Goal: Information Seeking & Learning: Learn about a topic

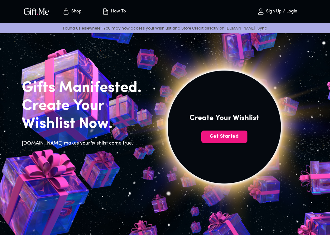
click at [289, 11] on p "Sign Up / Login" at bounding box center [280, 11] width 33 height 5
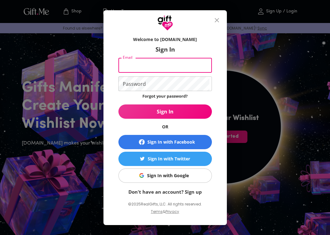
click at [139, 64] on input "Email" at bounding box center [163, 65] width 91 height 15
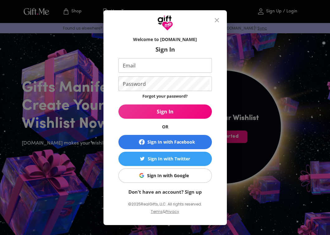
click at [127, 98] on form "Welcome to Gift.me Sign In Email Email Password Password Forgot your password? …" at bounding box center [164, 114] width 93 height 162
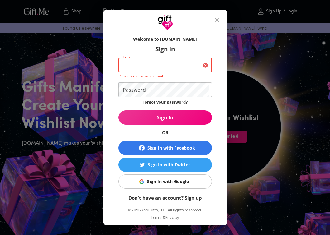
click at [129, 63] on input "Email" at bounding box center [159, 65] width 82 height 15
click at [138, 68] on input "Email" at bounding box center [159, 65] width 82 height 15
type input "kimberlyassalone@icloud.com"
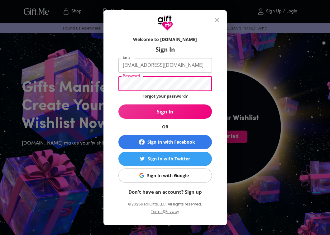
click at [150, 110] on span "Sign In" at bounding box center [164, 111] width 93 height 7
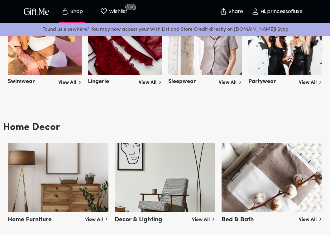
scroll to position [1142, 0]
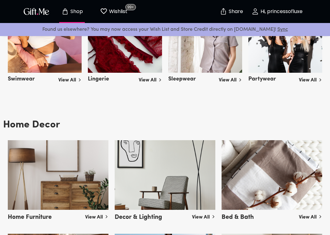
click at [59, 194] on img at bounding box center [58, 175] width 101 height 70
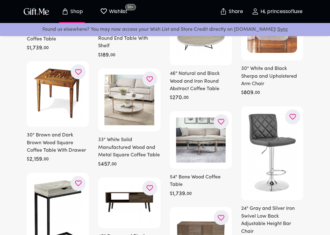
scroll to position [477, 0]
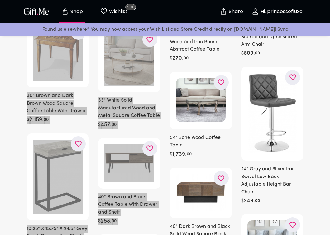
drag, startPoint x: 155, startPoint y: 168, endPoint x: 4253, endPoint y: 589, distance: 4119.6
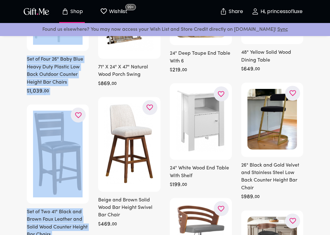
scroll to position [1193, 0]
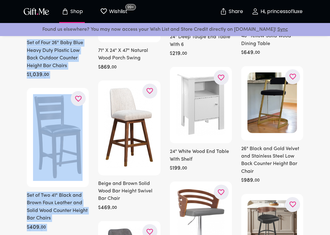
click at [50, 110] on img at bounding box center [57, 137] width 49 height 86
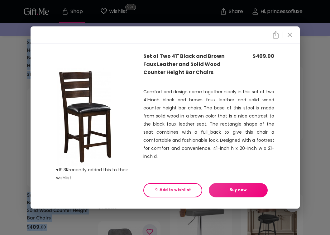
click at [288, 38] on icon "close" at bounding box center [289, 34] width 7 height 7
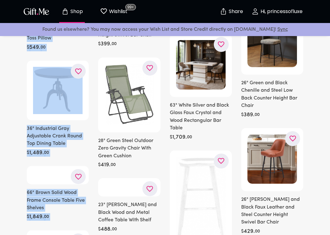
scroll to position [1629, 0]
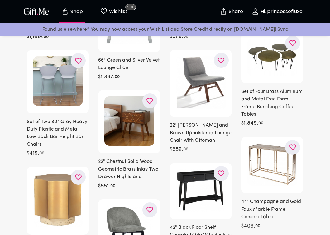
scroll to position [2365, 0]
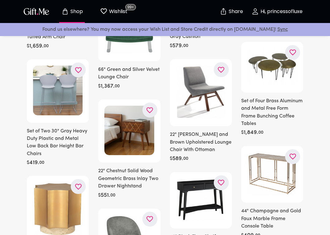
click at [145, 192] on div "$ 551 . 00" at bounding box center [129, 195] width 62 height 7
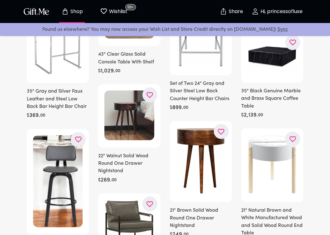
scroll to position [5525, 0]
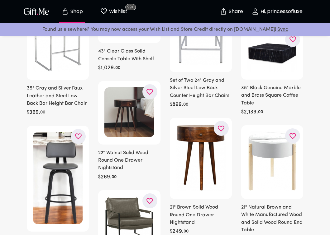
drag, startPoint x: 119, startPoint y: 203, endPoint x: 128, endPoint y: 207, distance: 9.2
click at [128, 207] on img at bounding box center [128, 221] width 49 height 49
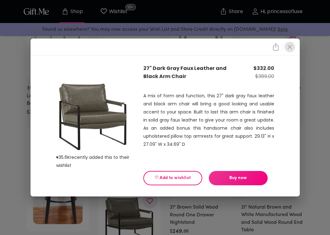
click at [287, 48] on icon "close" at bounding box center [289, 46] width 7 height 7
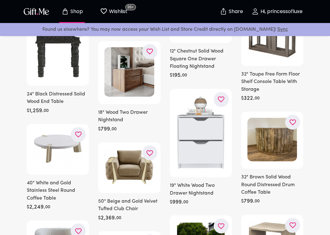
scroll to position [5786, 0]
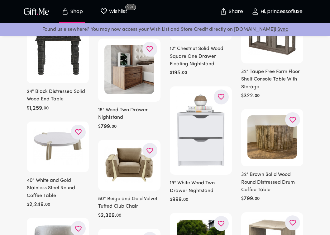
click at [0, 0] on icon "button" at bounding box center [0, 0] width 0 height 0
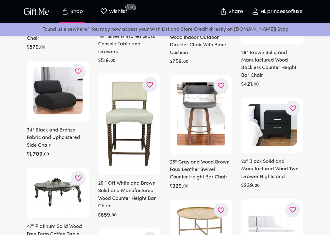
scroll to position [6042, 0]
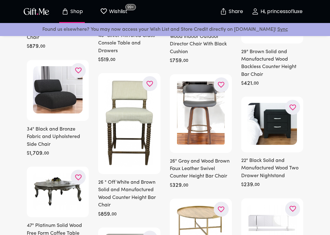
click at [147, 149] on img at bounding box center [128, 122] width 49 height 87
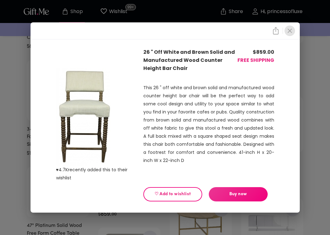
click at [290, 31] on icon "close" at bounding box center [289, 30] width 7 height 7
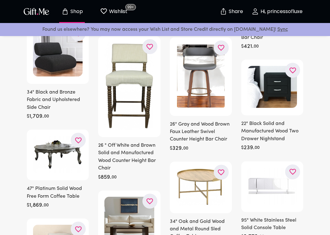
scroll to position [6081, 0]
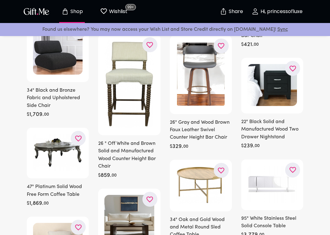
click at [283, 103] on img at bounding box center [271, 85] width 49 height 42
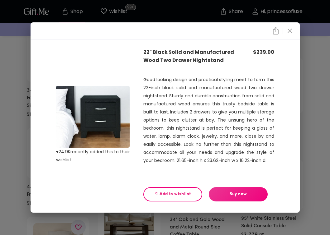
click at [317, 65] on div "♥ 24.9K recently added this to their wishlist 22" Black Solid and Manufactured …" at bounding box center [165, 117] width 330 height 235
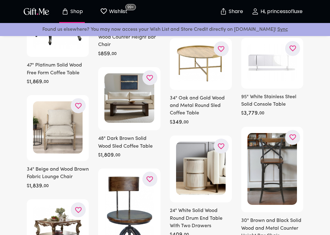
scroll to position [6203, 0]
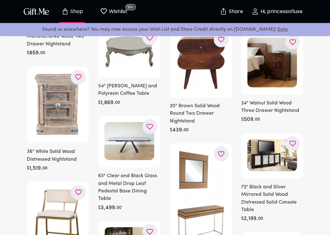
scroll to position [6527, 0]
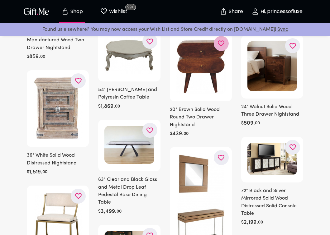
click at [0, 0] on icon "button" at bounding box center [0, 0] width 0 height 0
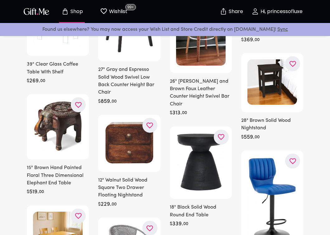
scroll to position [7063, 0]
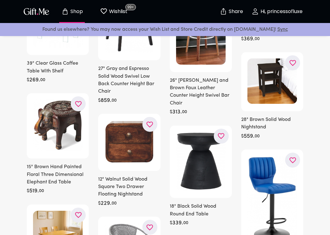
click at [0, 0] on icon "button" at bounding box center [0, 0] width 0 height 0
click at [120, 160] on div "12" Walnut Solid Wood Square Two Drawer Floating Nightstand $ 229 . 00" at bounding box center [129, 161] width 62 height 94
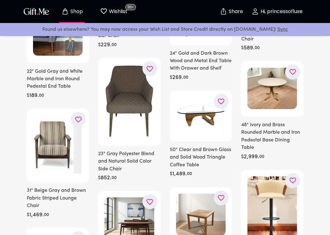
scroll to position [7458, 0]
click at [139, 132] on div "23" Gray Polyester Blend and Natural Solid Color Side Chair $ 852 . 00" at bounding box center [129, 121] width 62 height 124
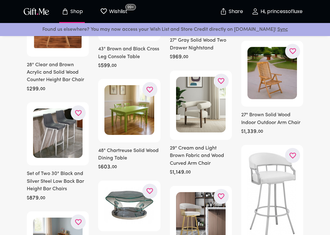
scroll to position [8585, 0]
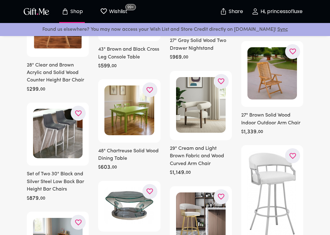
click at [278, 127] on h6 "27" Brown Solid Wood Indoor Outdoor Arm Chair" at bounding box center [272, 119] width 62 height 15
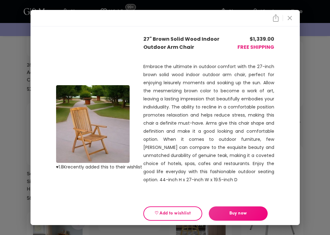
click at [289, 18] on icon "close" at bounding box center [289, 18] width 4 height 4
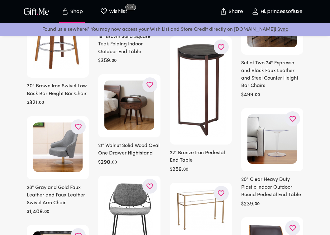
scroll to position [9571, 0]
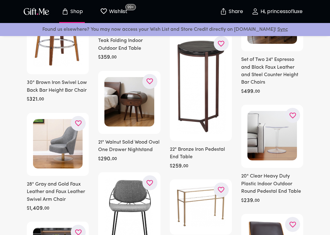
click at [0, 0] on icon "button" at bounding box center [0, 0] width 0 height 0
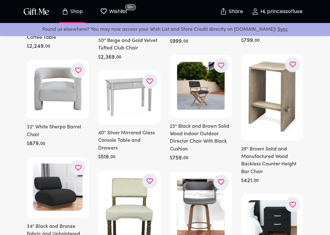
scroll to position [0, 0]
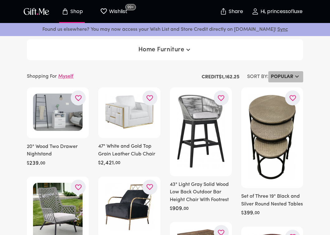
click at [279, 77] on h6 "Popular" at bounding box center [281, 76] width 22 height 7
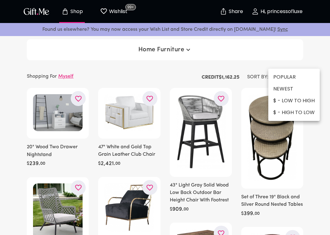
click at [164, 49] on div at bounding box center [165, 117] width 330 height 235
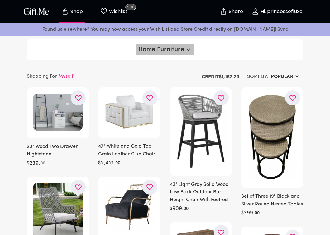
click at [168, 54] on button "Home Furniture" at bounding box center [165, 49] width 59 height 11
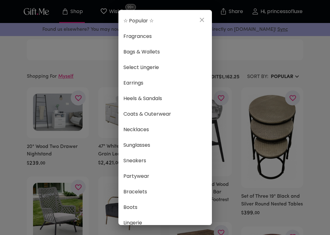
click at [283, 60] on div "☆ Popular ☆ Fragrances Bags & Wallets Select Lingerie Earrings Heels & Sandals …" at bounding box center [165, 117] width 330 height 235
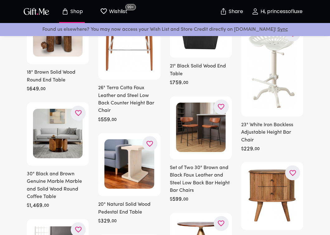
scroll to position [11553, 0]
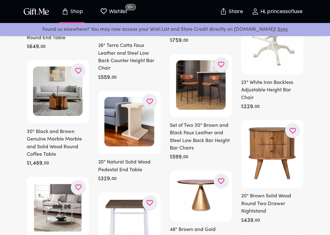
click at [0, 0] on icon "button" at bounding box center [0, 0] width 0 height 0
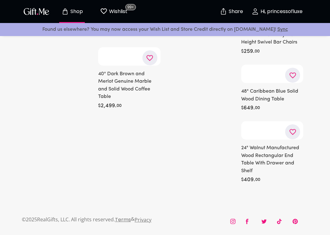
scroll to position [14541, 0]
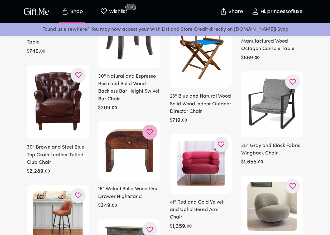
click at [149, 125] on button "button" at bounding box center [149, 132] width 15 height 15
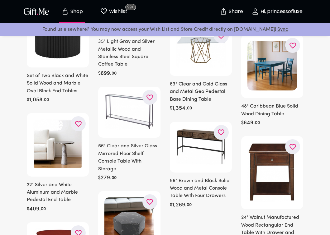
scroll to position [15334, 0]
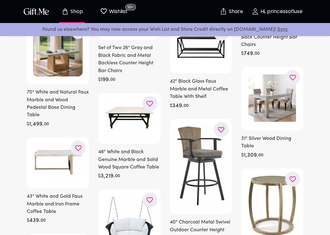
scroll to position [16920, 0]
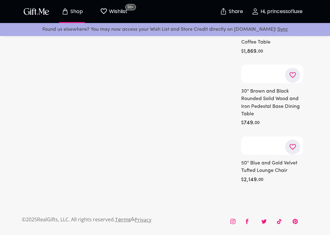
scroll to position [20164, 0]
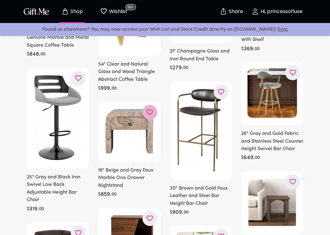
click at [0, 0] on icon "button" at bounding box center [0, 0] width 0 height 0
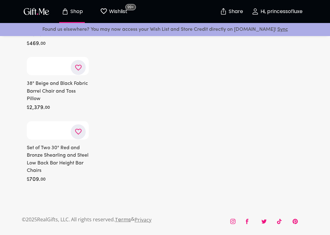
scroll to position [27622, 0]
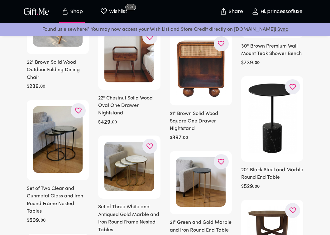
click at [0, 0] on icon "button" at bounding box center [0, 0] width 0 height 0
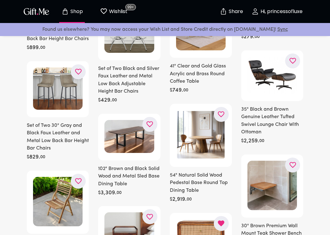
scroll to position [27449, 0]
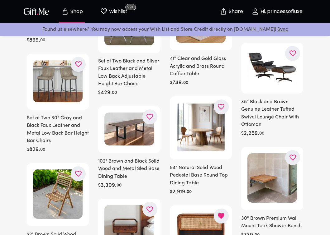
click at [146, 202] on button "button" at bounding box center [149, 209] width 15 height 15
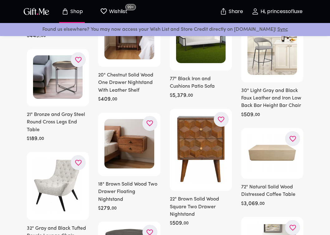
scroll to position [31468, 0]
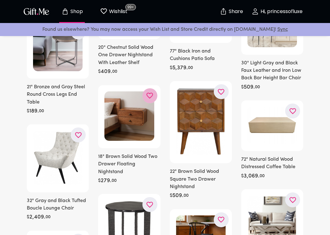
click at [0, 0] on icon "button" at bounding box center [0, 0] width 0 height 0
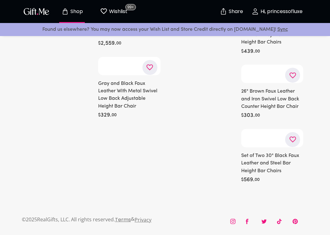
scroll to position [36603, 0]
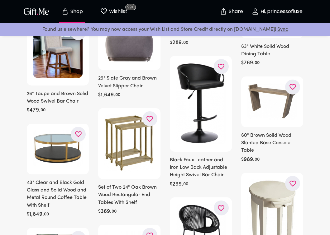
scroll to position [37830, 0]
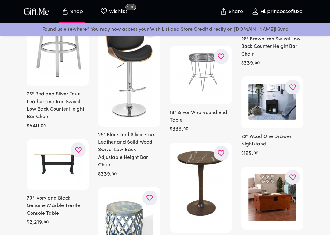
scroll to position [45522, 0]
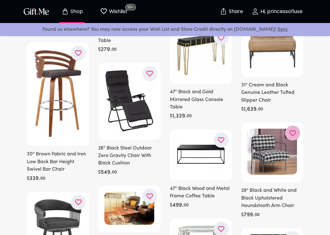
click at [0, 0] on icon "button" at bounding box center [0, 0] width 0 height 0
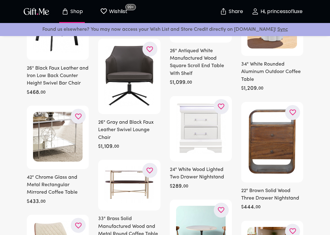
scroll to position [45751, 0]
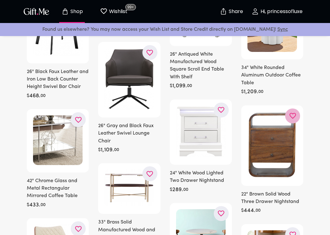
click at [0, 0] on icon "button" at bounding box center [0, 0] width 0 height 0
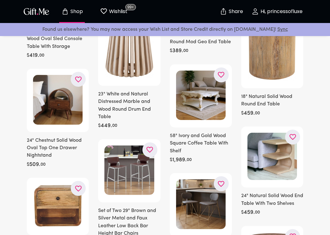
scroll to position [47503, 0]
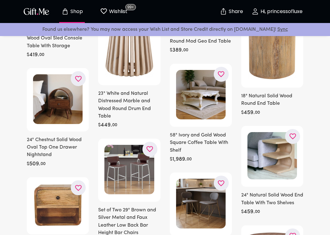
click at [299, 126] on div at bounding box center [272, 156] width 62 height 61
click at [0, 0] on icon "button" at bounding box center [0, 0] width 0 height 0
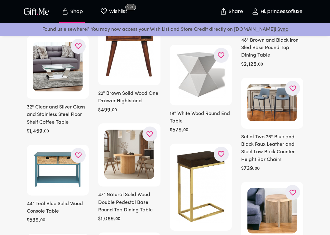
scroll to position [47752, 0]
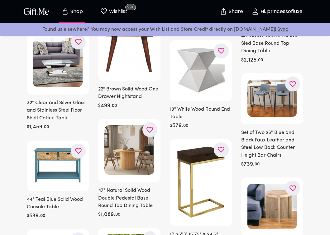
click at [0, 0] on icon "button" at bounding box center [0, 0] width 0 height 0
click at [141, 125] on img at bounding box center [128, 149] width 49 height 49
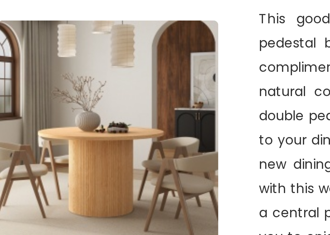
click at [91, 111] on img at bounding box center [92, 120] width 73 height 73
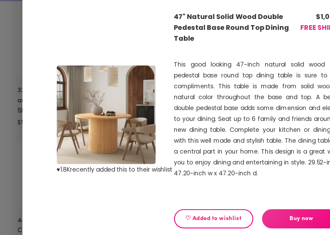
click at [25, 162] on div "♥ 1.8K recently added this to their wishlist 47" Natural Solid Wood Double Pede…" at bounding box center [165, 117] width 330 height 235
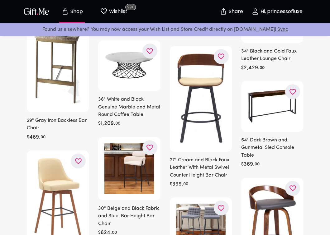
scroll to position [49518, 0]
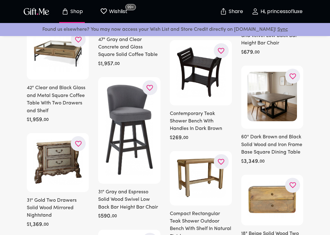
scroll to position [50996, 0]
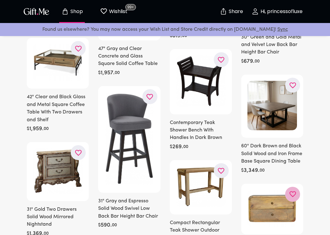
click at [0, 0] on icon "button" at bounding box center [0, 0] width 0 height 0
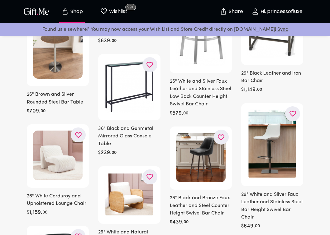
scroll to position [52685, 0]
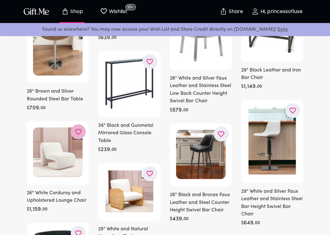
click at [82, 124] on button "button" at bounding box center [78, 131] width 15 height 15
click at [157, 166] on button "button" at bounding box center [149, 173] width 15 height 15
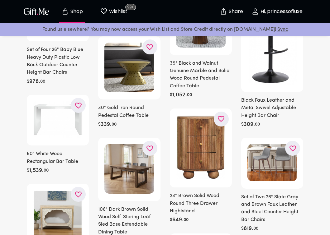
scroll to position [53559, 0]
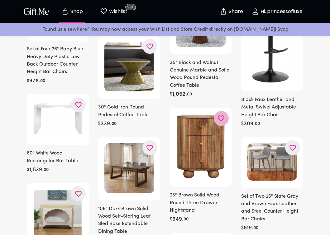
click at [0, 0] on icon "button" at bounding box center [0, 0] width 0 height 0
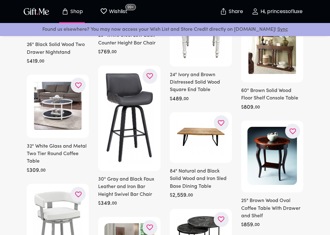
scroll to position [54866, 0]
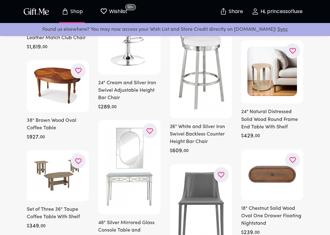
scroll to position [54410, 0]
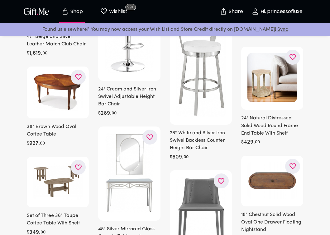
click at [296, 159] on button "button" at bounding box center [292, 166] width 15 height 15
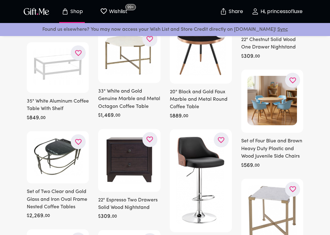
scroll to position [57744, 0]
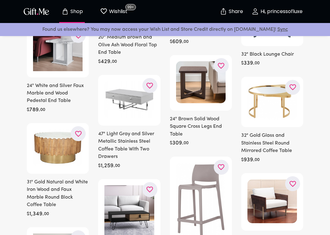
scroll to position [59911, 0]
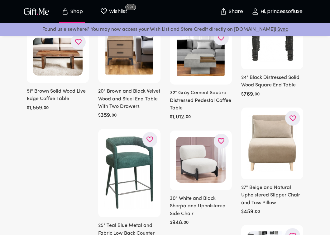
scroll to position [64353, 0]
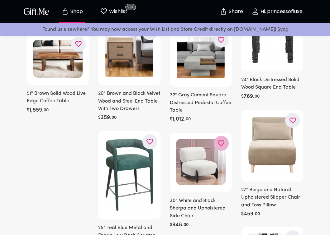
click at [0, 0] on icon "button" at bounding box center [0, 0] width 0 height 0
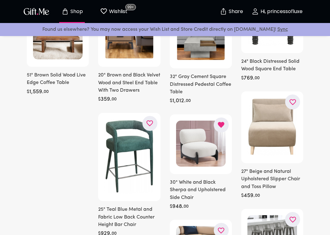
scroll to position [64371, 0]
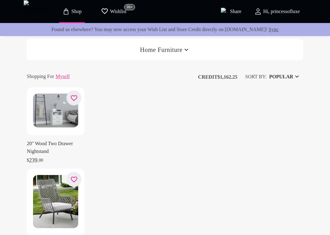
scroll to position [89034, 0]
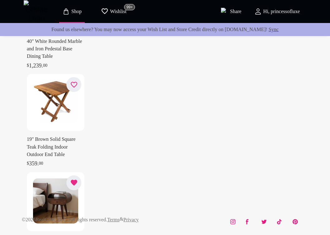
scroll to position [90320, 0]
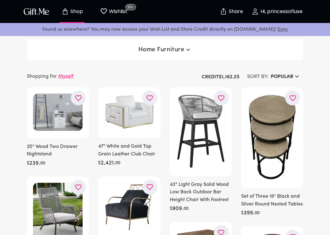
scroll to position [483, 0]
